Goal: Information Seeking & Learning: Learn about a topic

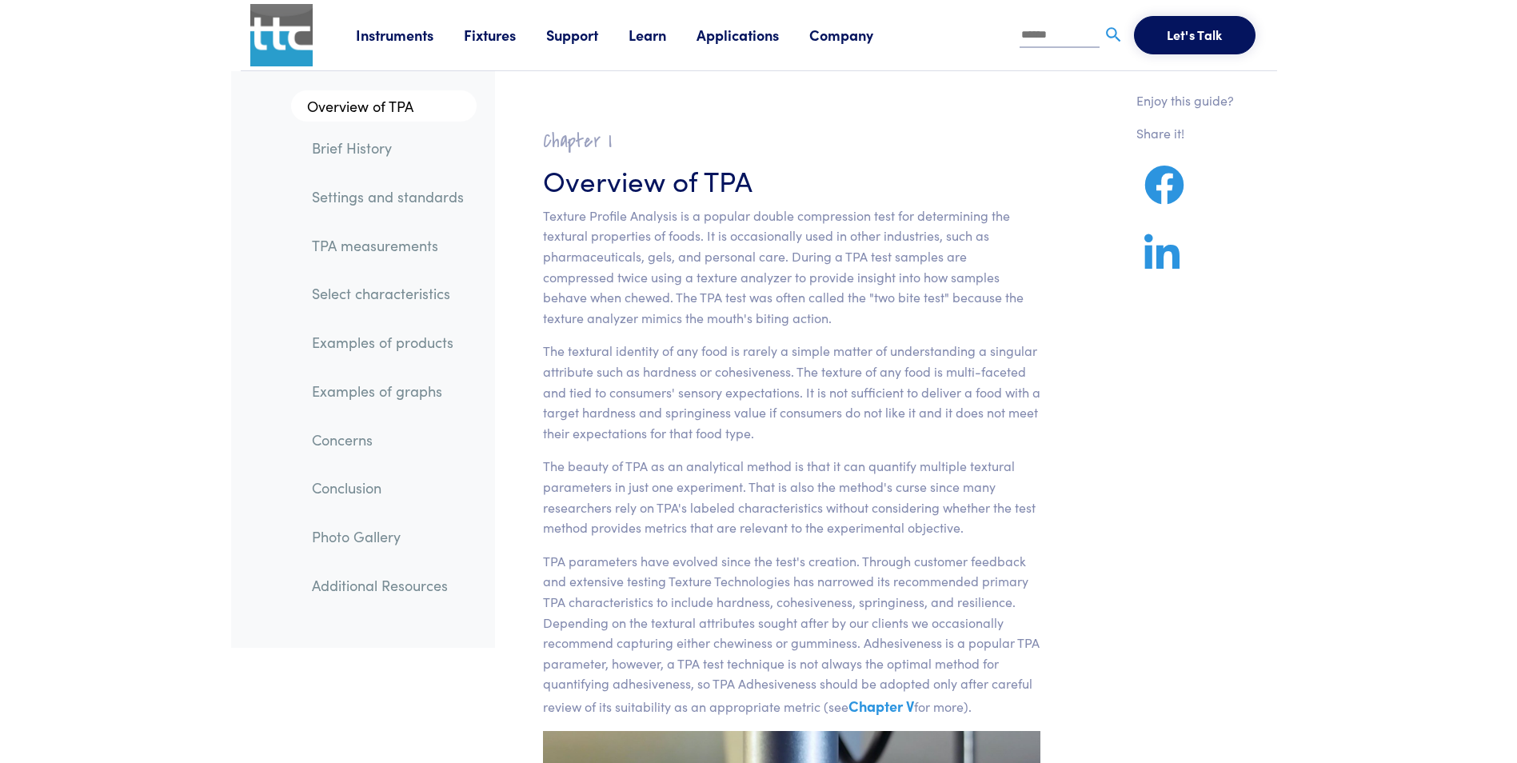
click at [388, 384] on link "Examples of graphs" at bounding box center [388, 391] width 178 height 37
click at [1044, 27] on input "text" at bounding box center [1060, 36] width 80 height 24
type input "**********"
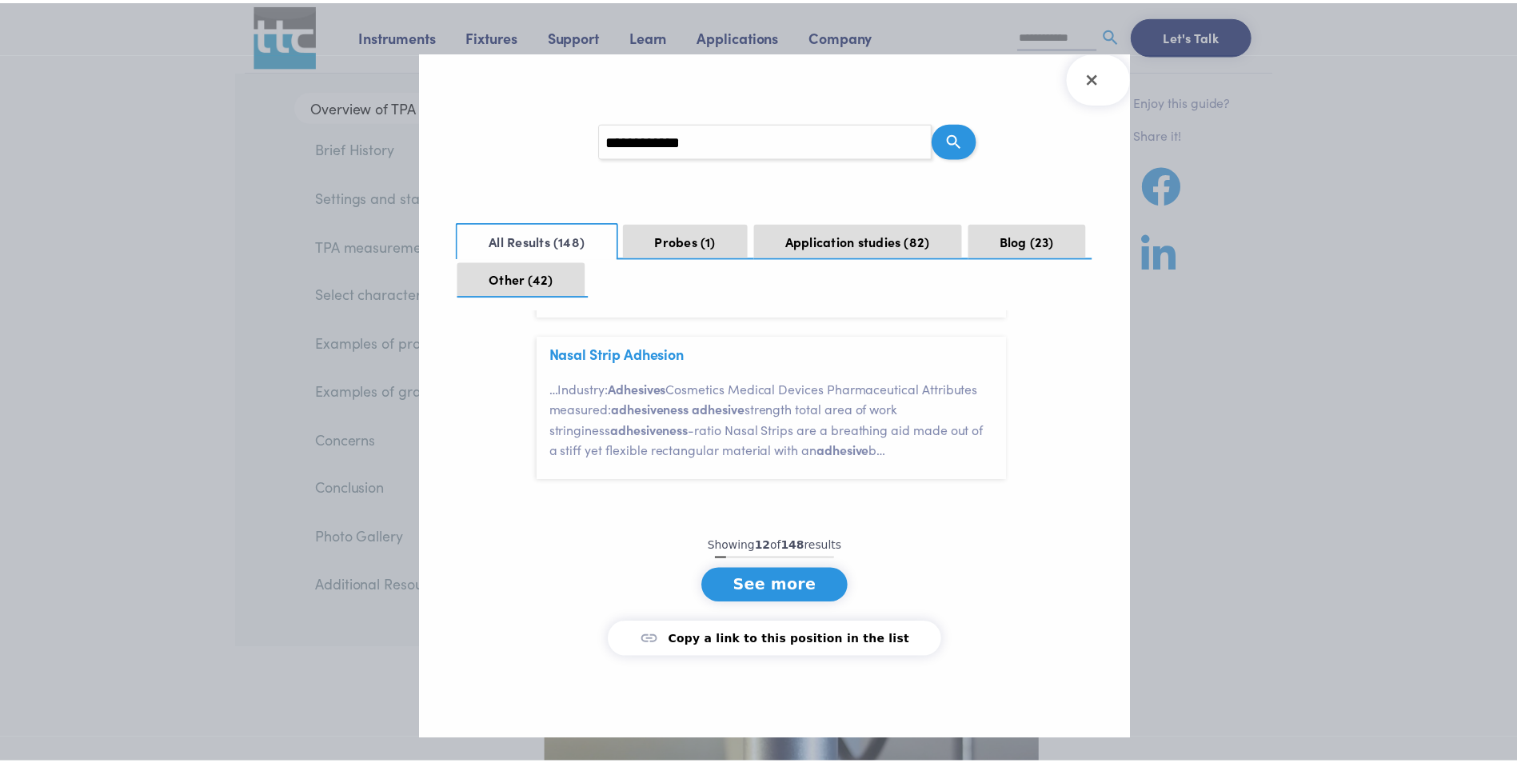
scroll to position [2018, 0]
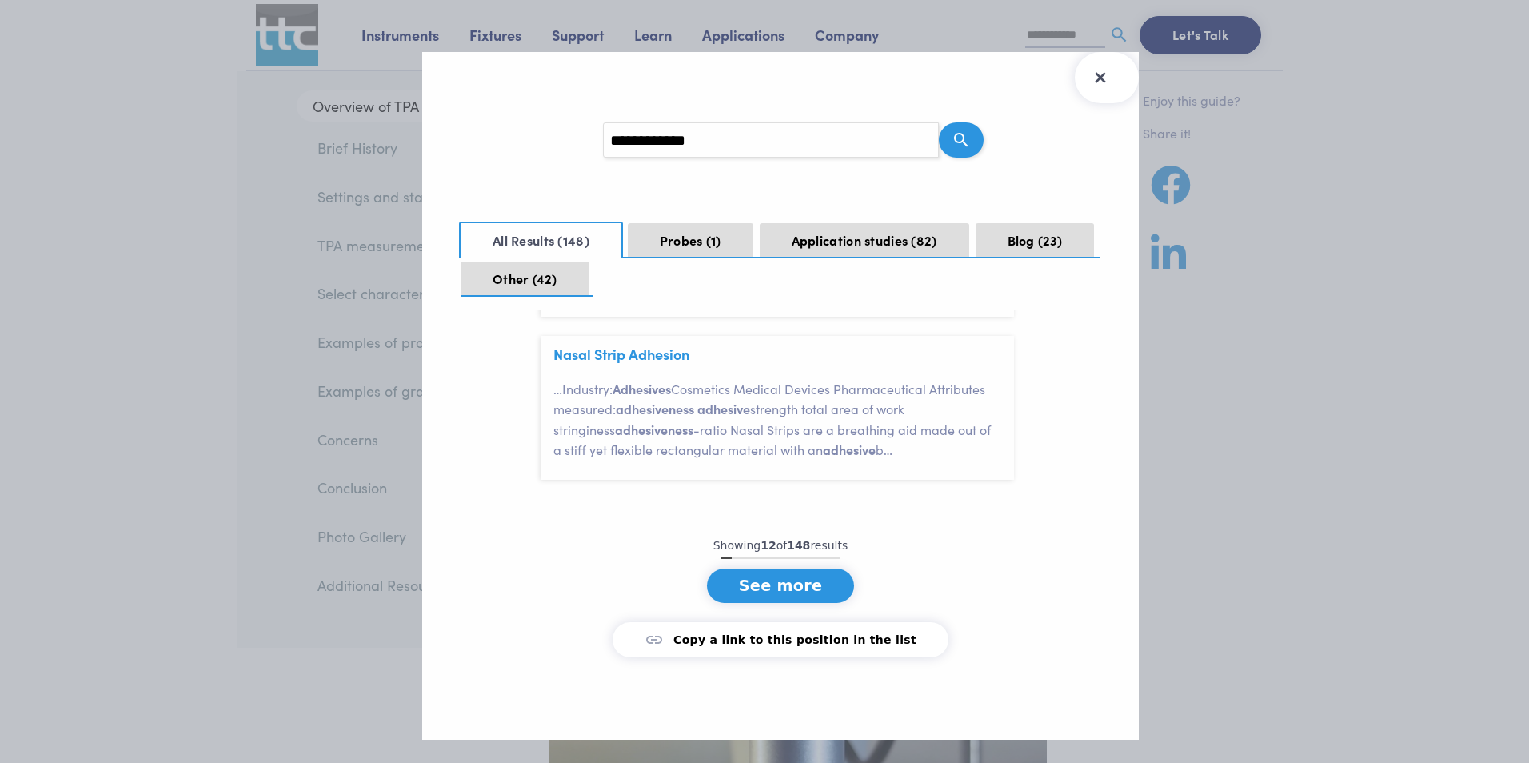
click at [1107, 74] on icon "Close Search Results" at bounding box center [1101, 78] width 26 height 26
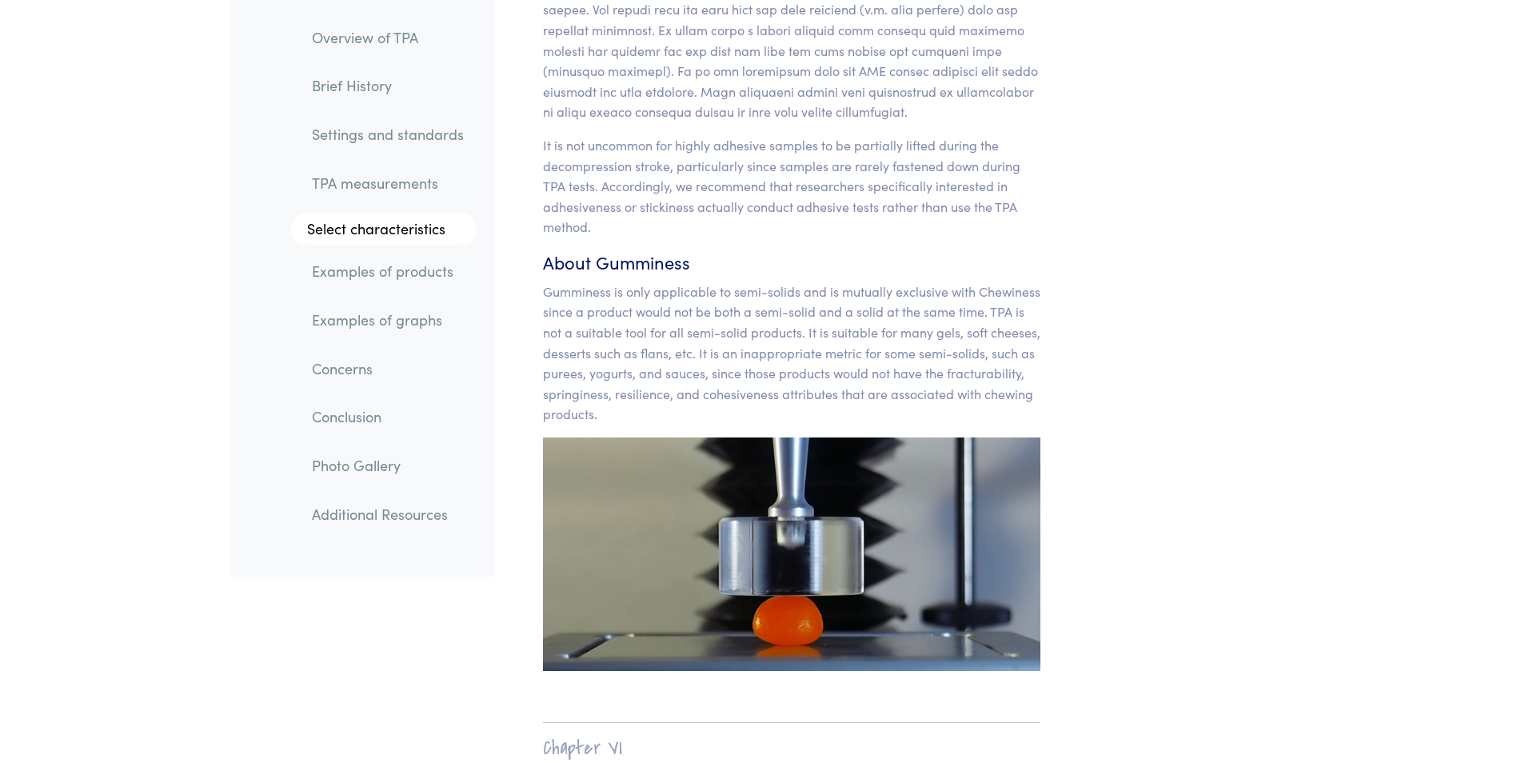
scroll to position [15159, 0]
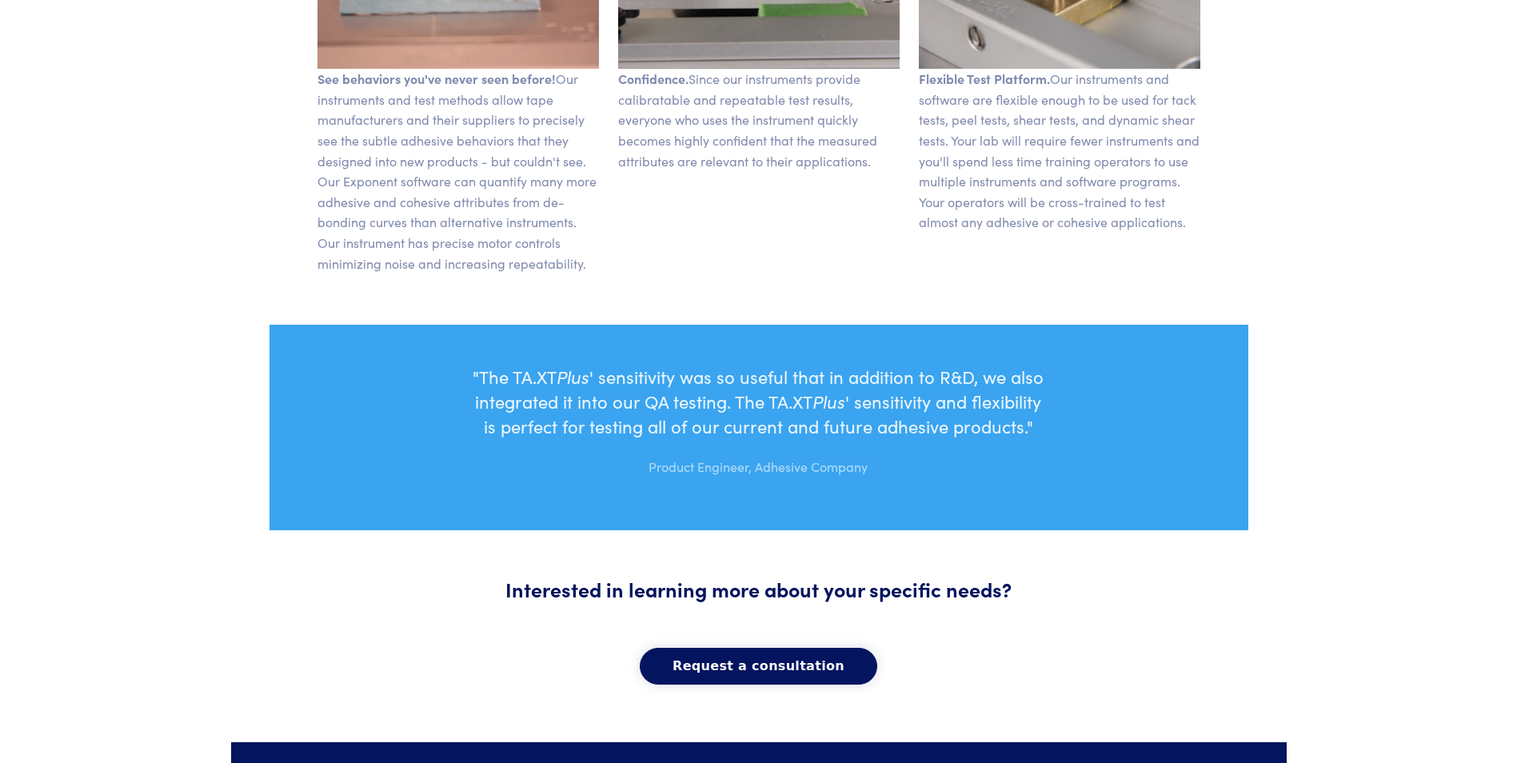
scroll to position [720, 0]
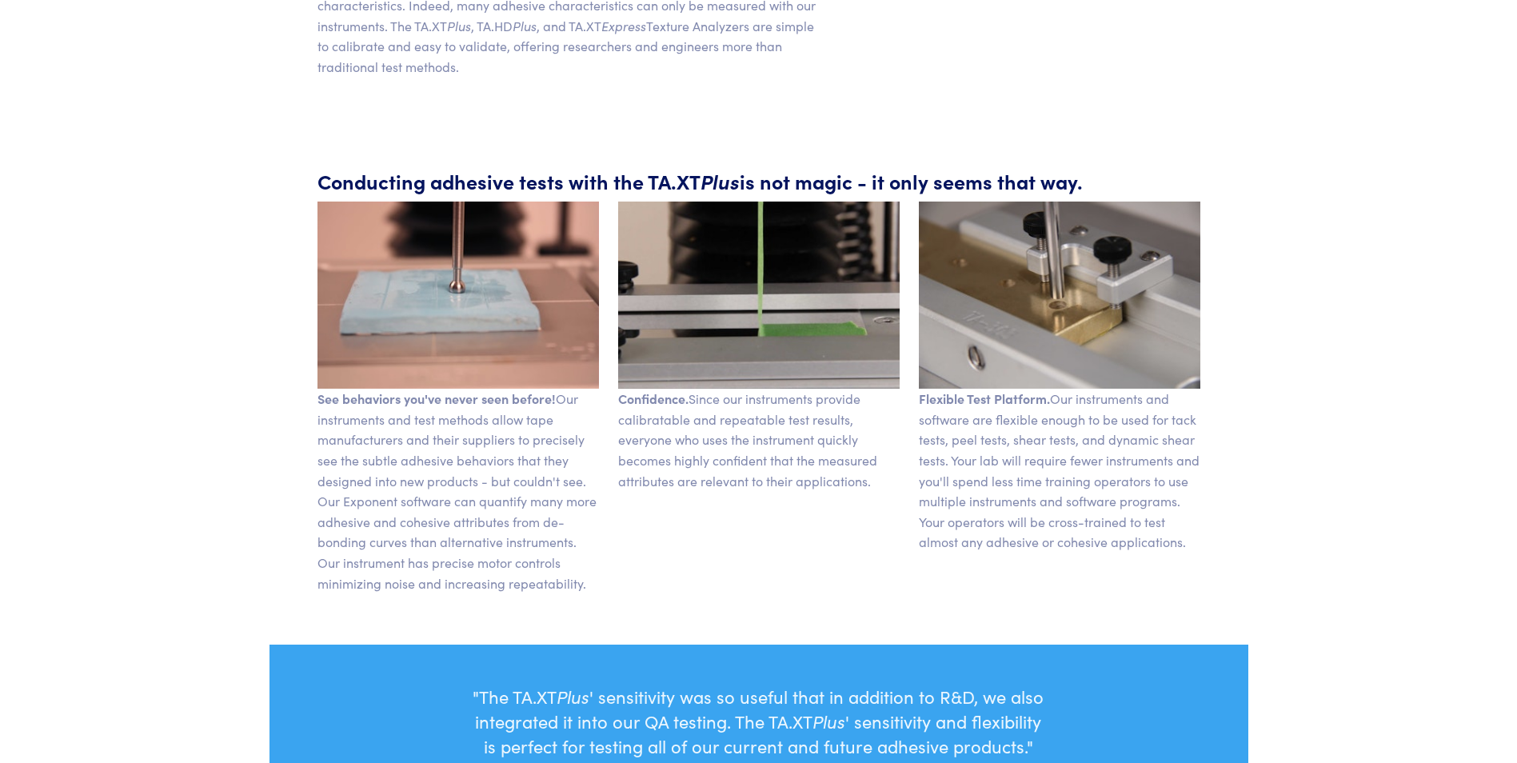
click at [469, 318] on img at bounding box center [459, 296] width 282 height 188
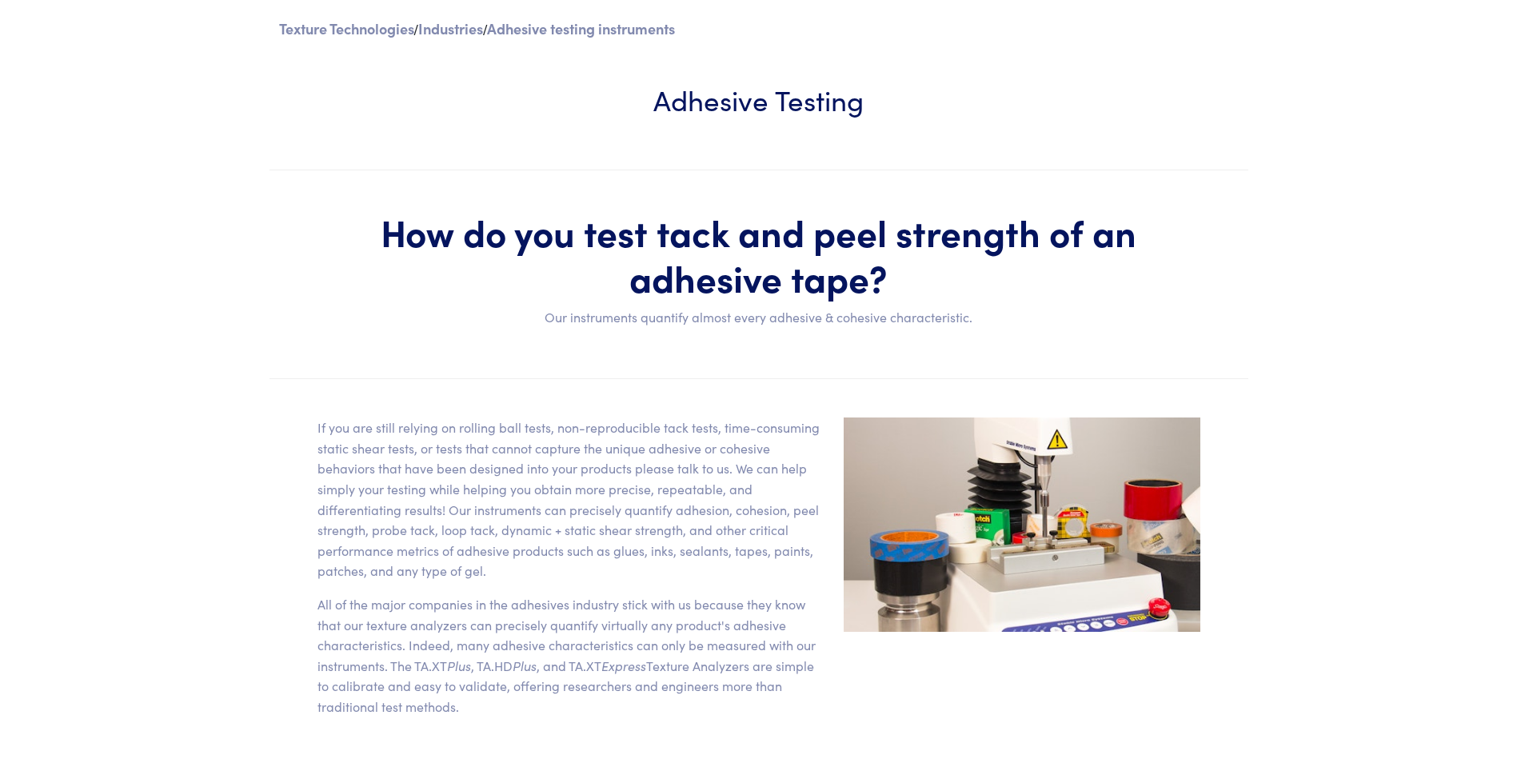
scroll to position [0, 0]
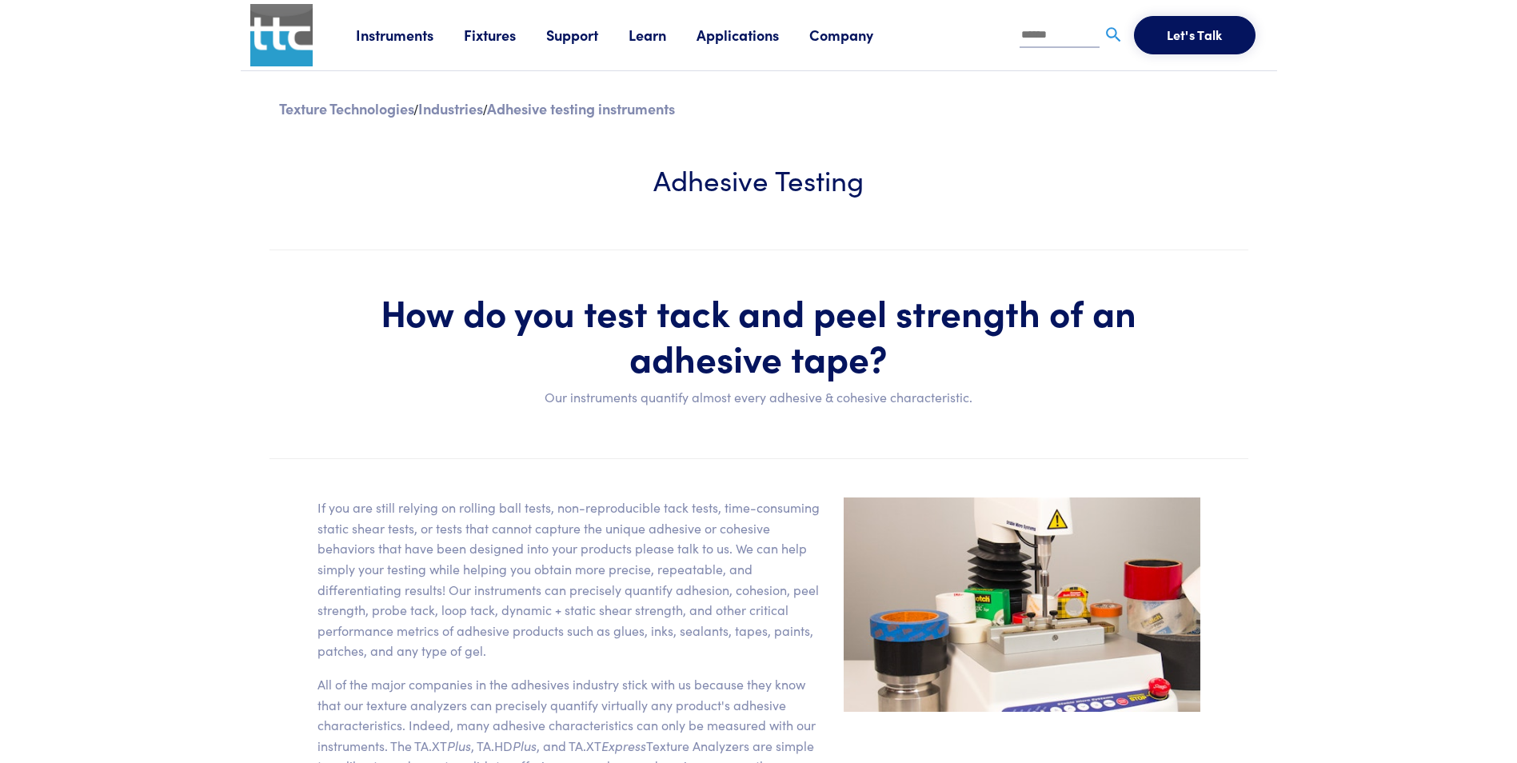
click at [887, 184] on h3 "Adhesive Testing" at bounding box center [759, 178] width 883 height 39
drag, startPoint x: 869, startPoint y: 184, endPoint x: 645, endPoint y: 170, distance: 225.2
click at [645, 170] on h3 "Adhesive Testing" at bounding box center [759, 178] width 883 height 39
copy h3 "Adhesive Testing"
